Goal: Contribute content: Contribute content

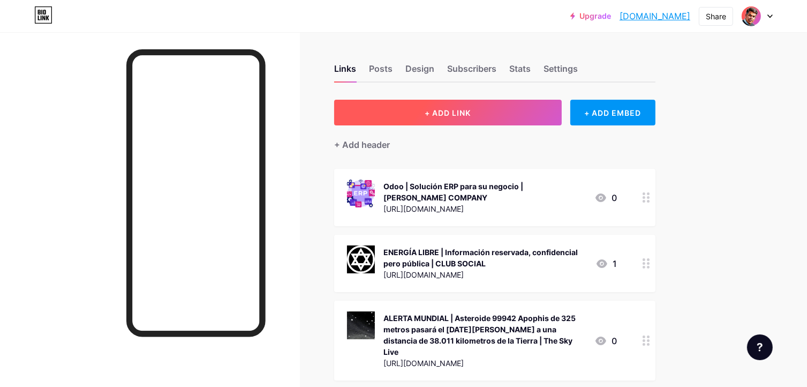
click at [467, 112] on span "+ ADD LINK" at bounding box center [448, 112] width 46 height 9
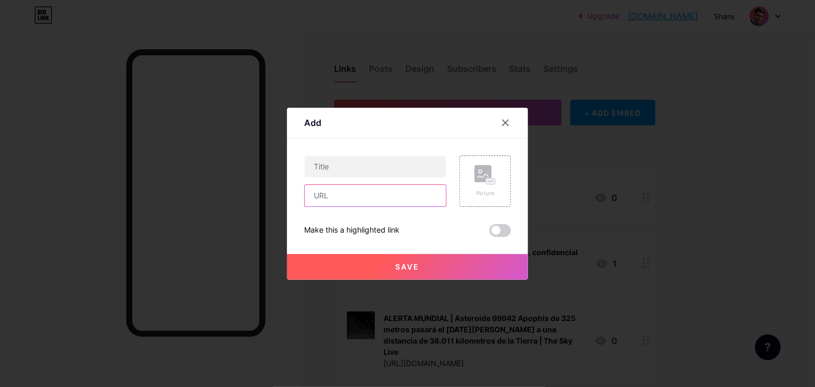
click at [355, 198] on input "text" at bounding box center [375, 195] width 141 height 21
paste input "[URL][DOMAIN_NAME][PERSON_NAME][DOMAIN_NAME][PERSON_NAME]"
type input "[URL][DOMAIN_NAME][PERSON_NAME][DOMAIN_NAME][PERSON_NAME]"
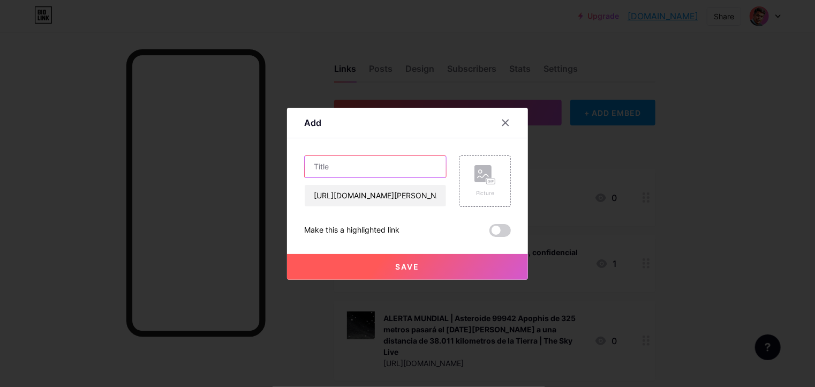
click at [381, 166] on input "text" at bounding box center [375, 166] width 141 height 21
paste input "Haoyu Liu1 , [PERSON_NAME] Patras1 , [PERSON_NAME] Leith2"
paste input "Android Mobile OS Snooping By Samsung, Xiaomi, Huawei and Realme Handsets"
paste input "[GEOGRAPHIC_DATA], [GEOGRAPHIC_DATA] [GEOGRAPHIC_DATA] [GEOGRAPHIC_DATA], [GEOG…"
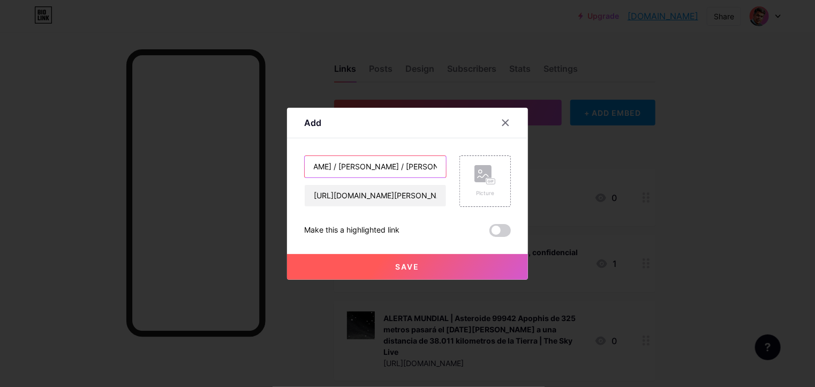
scroll to position [0, 0]
click at [355, 167] on input "[PERSON_NAME] / [PERSON_NAME] / [PERSON_NAME] | Android Mobile OS Snooping By S…" at bounding box center [375, 166] width 141 height 21
type input "[PERSON_NAME], [PERSON_NAME] and [PERSON_NAME] | Android Mobile OS Snooping By …"
click at [486, 181] on rect at bounding box center [491, 181] width 10 height 6
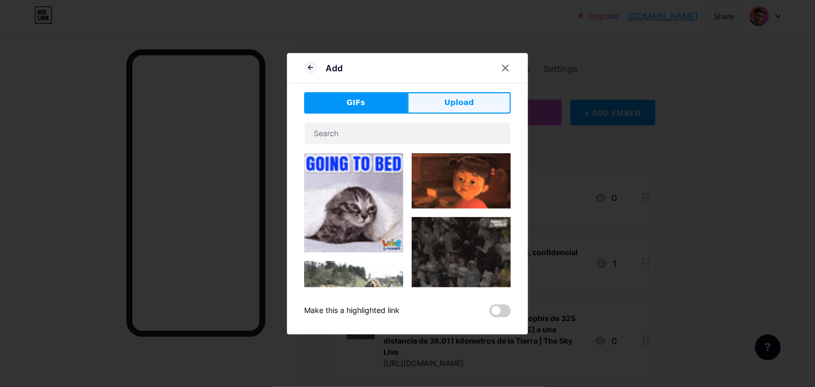
click at [468, 106] on span "Upload" at bounding box center [459, 102] width 29 height 11
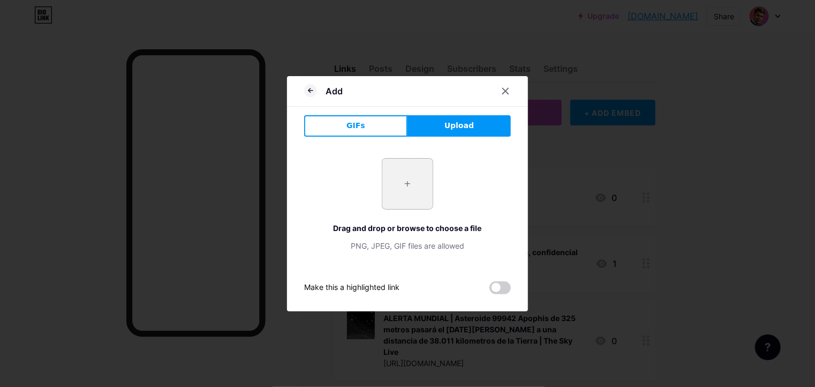
click at [416, 181] on input "file" at bounding box center [408, 184] width 50 height 50
type input "C:\fakepath\Study-on-Android-privacy.jpg"
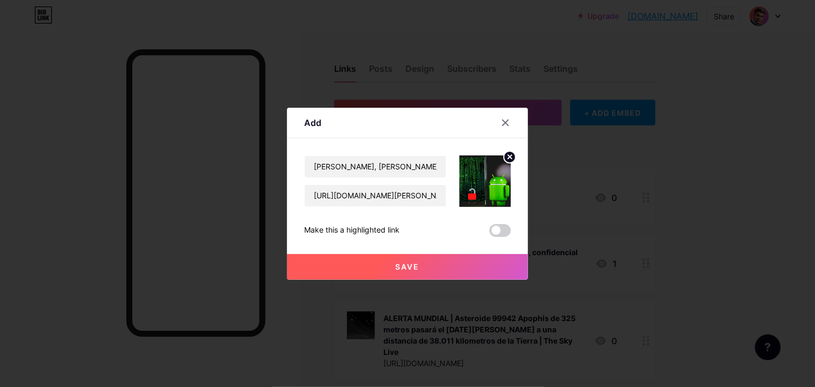
click at [414, 265] on span "Save" at bounding box center [408, 266] width 24 height 9
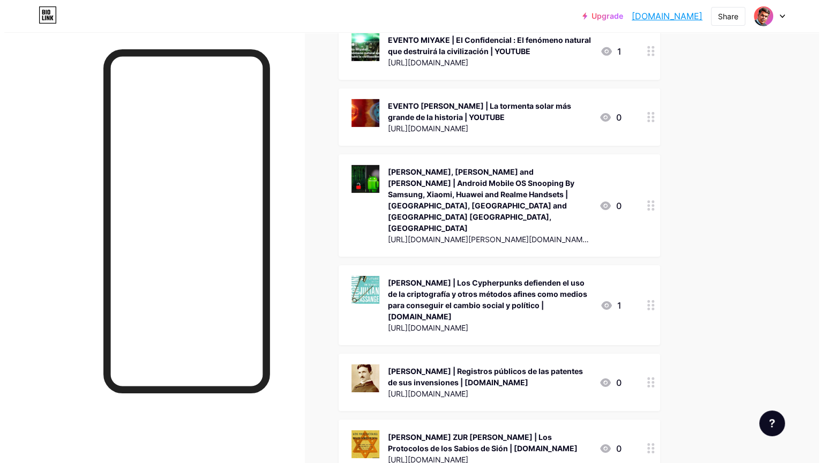
scroll to position [3482, 0]
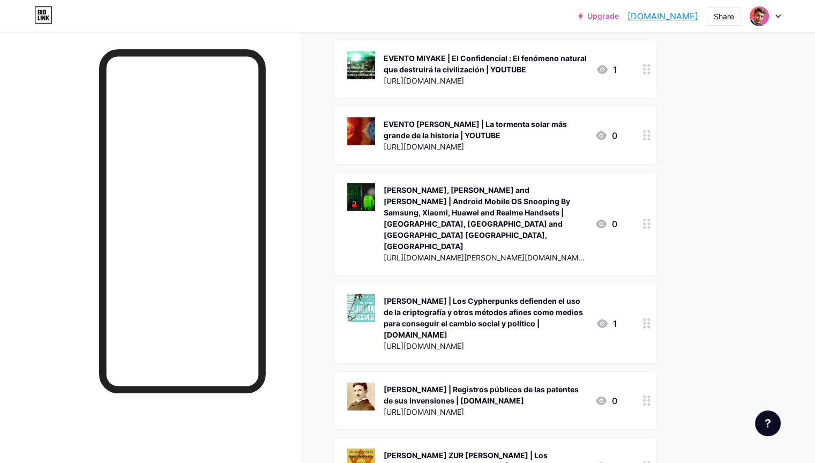
click at [527, 184] on div "[PERSON_NAME], [PERSON_NAME] and [PERSON_NAME] | Android Mobile OS Snooping By …" at bounding box center [485, 218] width 203 height 68
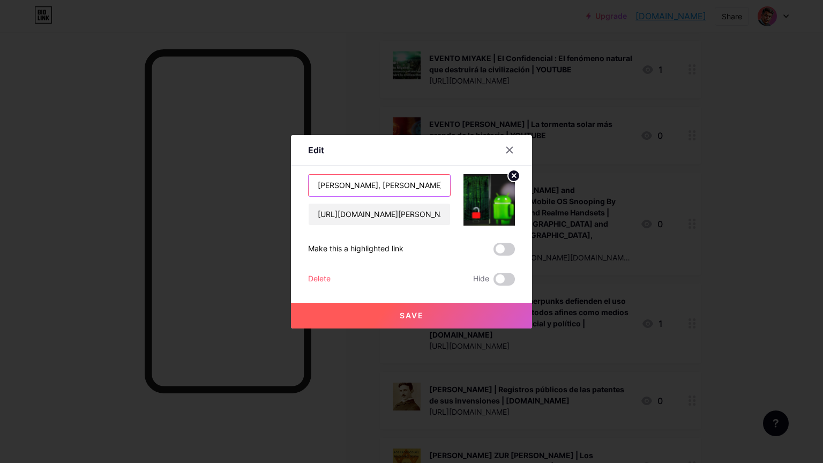
click at [399, 188] on input "[PERSON_NAME], [PERSON_NAME] and [PERSON_NAME] | Android Mobile OS Snooping By …" at bounding box center [379, 185] width 141 height 21
type input "[PERSON_NAME], [PERSON_NAME] and [PERSON_NAME] | Android Mobile OS Snooping By …"
click at [409, 315] on span "Save" at bounding box center [412, 315] width 24 height 9
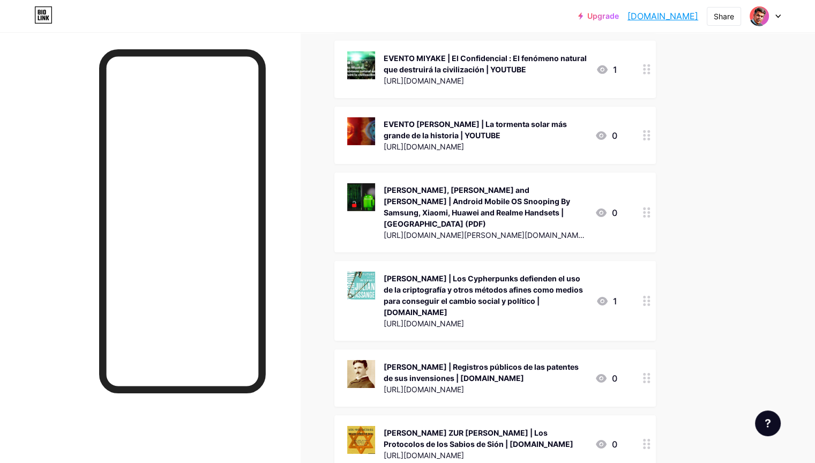
click at [571, 184] on div "[PERSON_NAME], [PERSON_NAME] and [PERSON_NAME] | Android Mobile OS Snooping By …" at bounding box center [485, 206] width 203 height 45
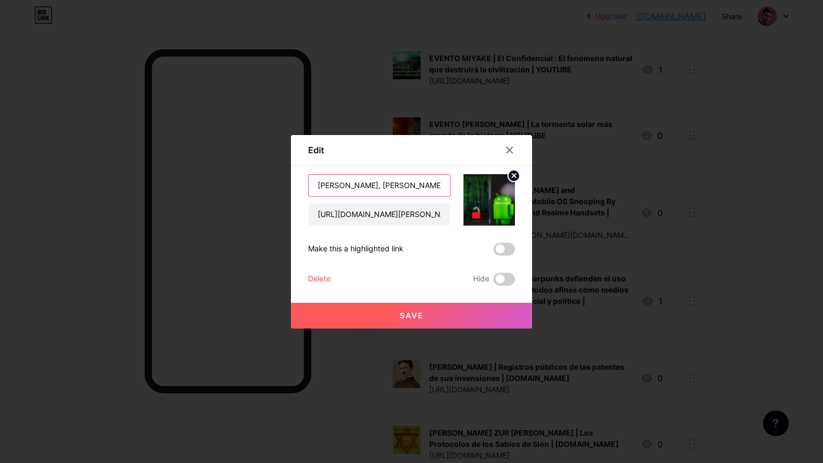
click at [435, 191] on input "[PERSON_NAME], [PERSON_NAME] and [PERSON_NAME] | Android Mobile OS Snooping By …" at bounding box center [379, 185] width 141 height 21
type input "[PERSON_NAME], [PERSON_NAME] and [PERSON_NAME] | Android Mobile OS Snooping By …"
click at [412, 314] on span "Save" at bounding box center [412, 315] width 24 height 9
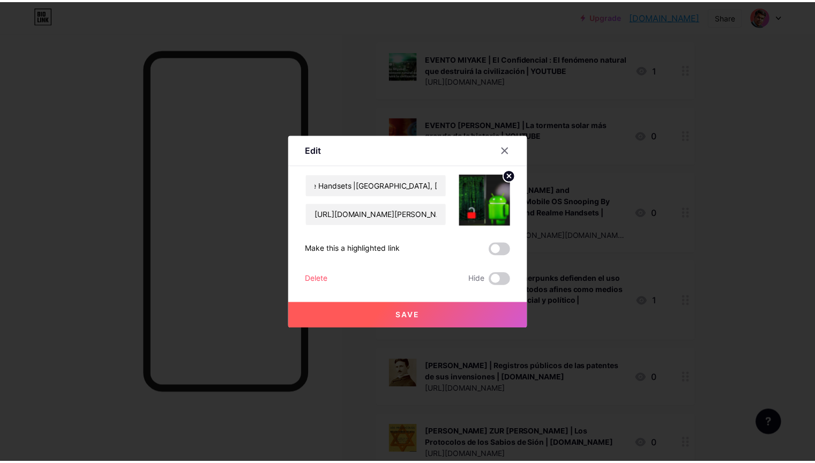
scroll to position [0, 0]
